Goal: Find specific page/section: Find specific page/section

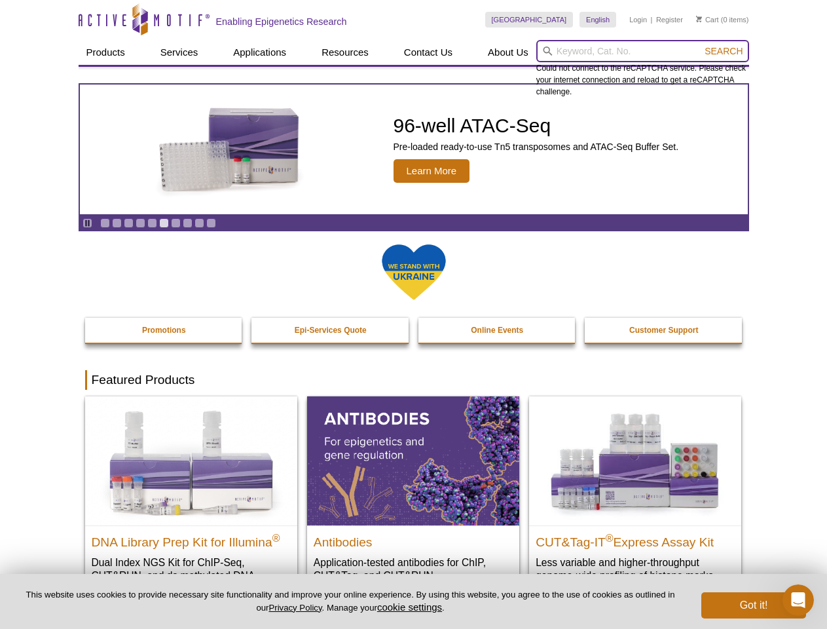
click at [643, 51] on input "search" at bounding box center [642, 51] width 213 height 22
click at [724, 51] on span "Search" at bounding box center [724, 51] width 38 height 10
click at [87, 223] on icon "Pause" at bounding box center [87, 223] width 9 height 9
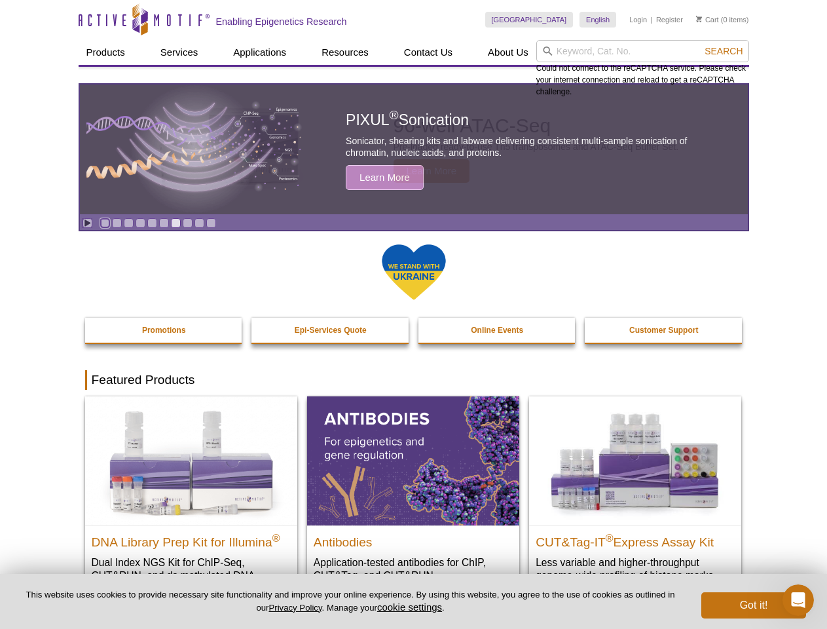
click at [105, 223] on link "Go to slide 1" at bounding box center [105, 223] width 10 height 10
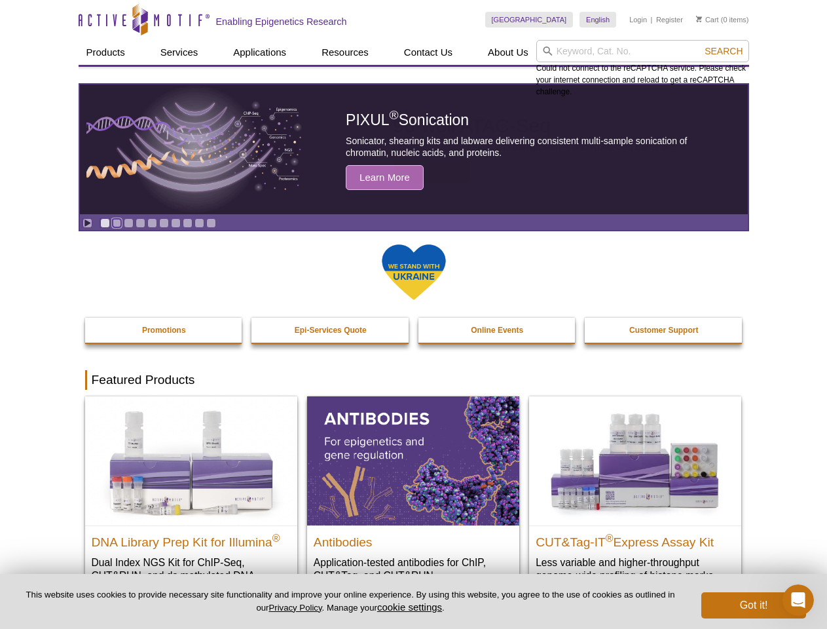
click at [117, 223] on link "Go to slide 2" at bounding box center [117, 223] width 10 height 10
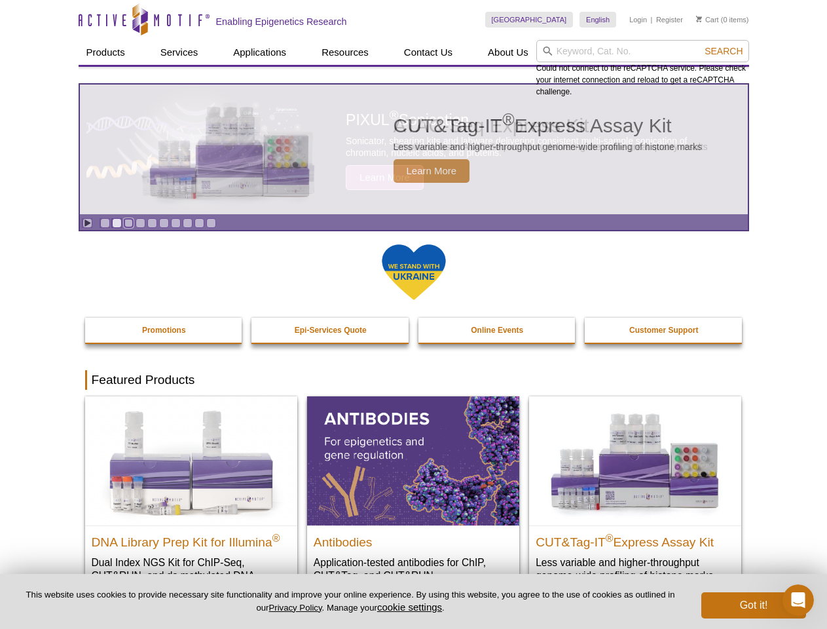
click at [128, 223] on link "Go to slide 3" at bounding box center [129, 223] width 10 height 10
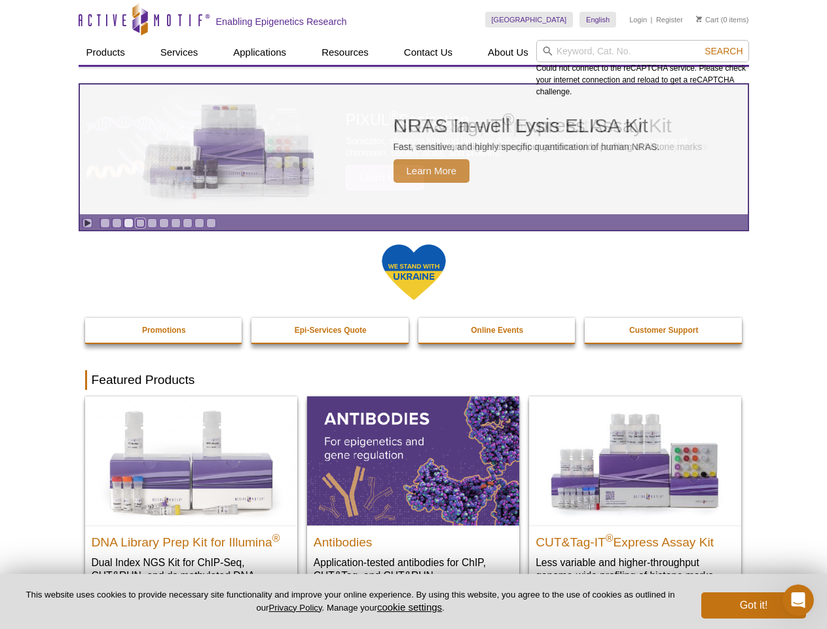
click at [140, 223] on link "Go to slide 4" at bounding box center [141, 223] width 10 height 10
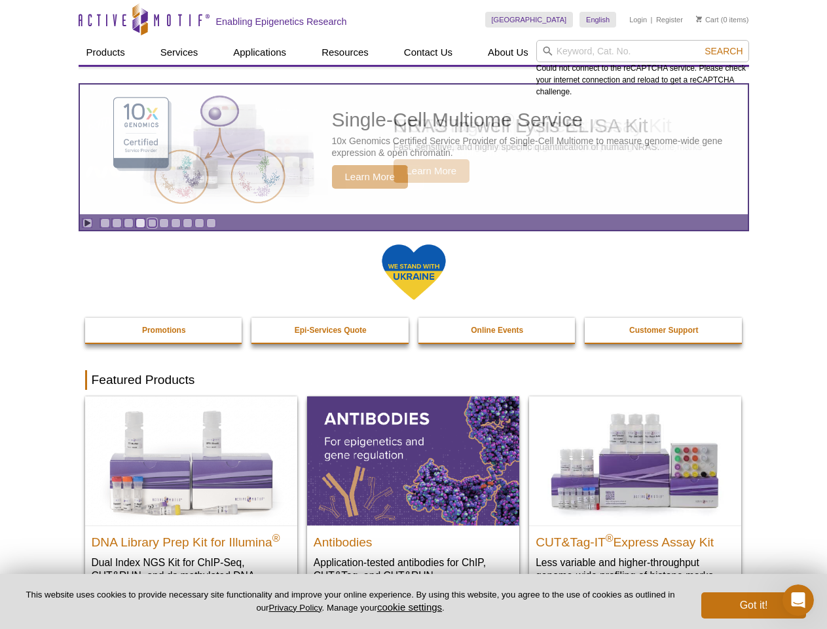
click at [152, 223] on link "Go to slide 5" at bounding box center [152, 223] width 10 height 10
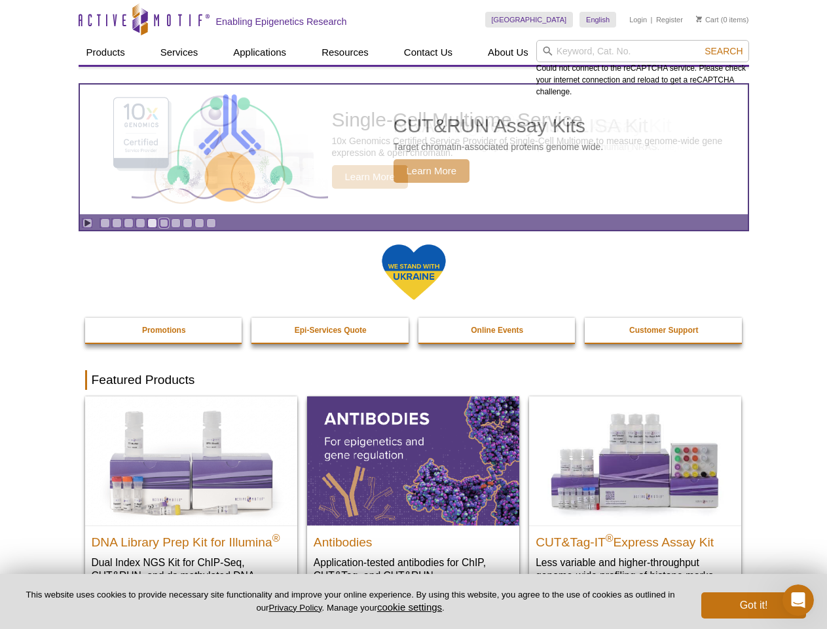
click at [164, 223] on link "Go to slide 6" at bounding box center [164, 223] width 10 height 10
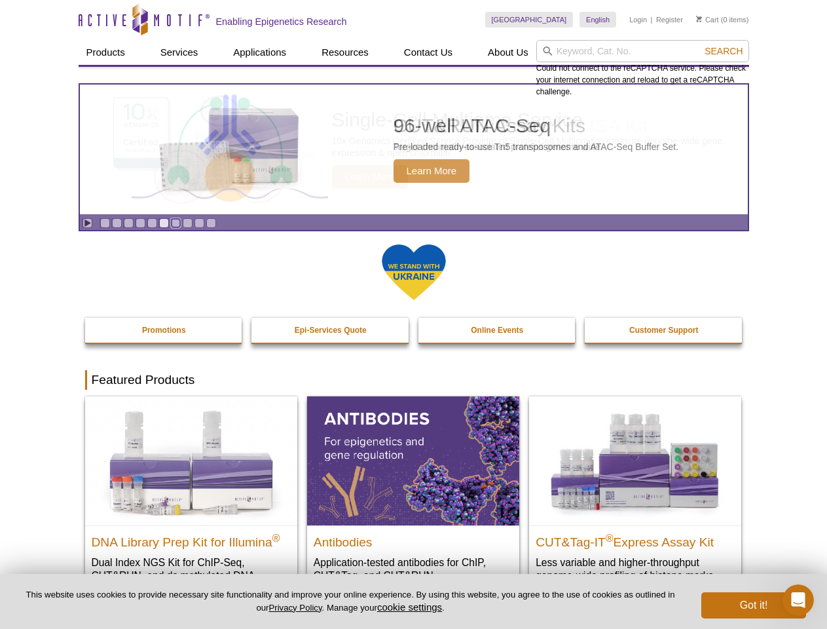
click at [176, 223] on link "Go to slide 7" at bounding box center [176, 223] width 10 height 10
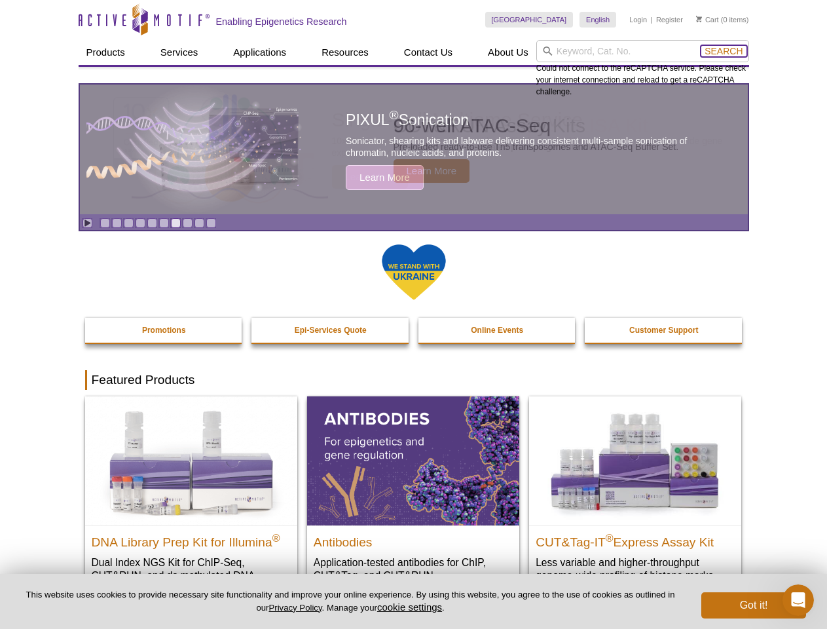
click at [724, 51] on span "Search" at bounding box center [724, 51] width 38 height 10
